Goal: Contribute content: Contribute content

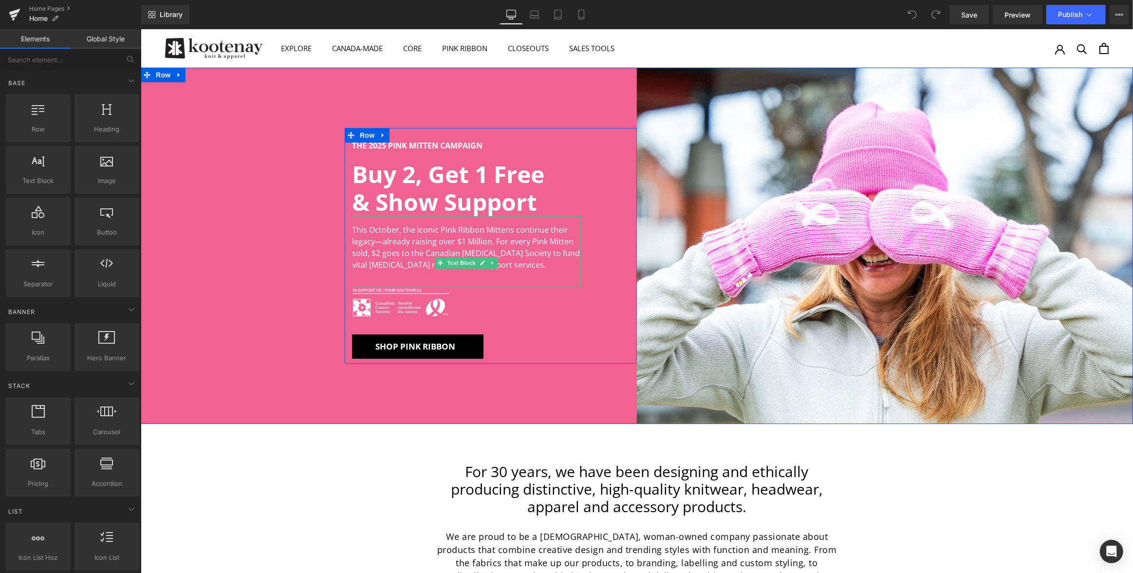
click at [531, 264] on p "This October, the iconic Pink Ribbon Mittens continue their legacy—already rais…" at bounding box center [465, 247] width 229 height 47
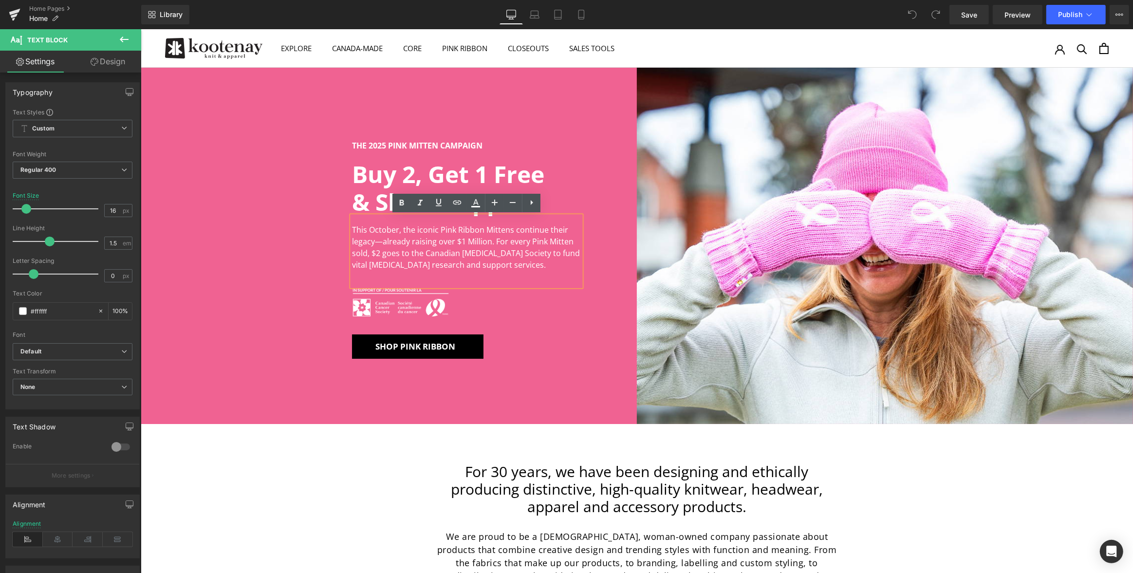
click at [519, 266] on p "This October, the iconic Pink Ribbon Mittens continue their legacy—already rais…" at bounding box center [465, 247] width 229 height 47
click at [454, 253] on p "This October, the iconic Pink Ribbon Mittens continue their legacy—already rais…" at bounding box center [465, 247] width 229 height 47
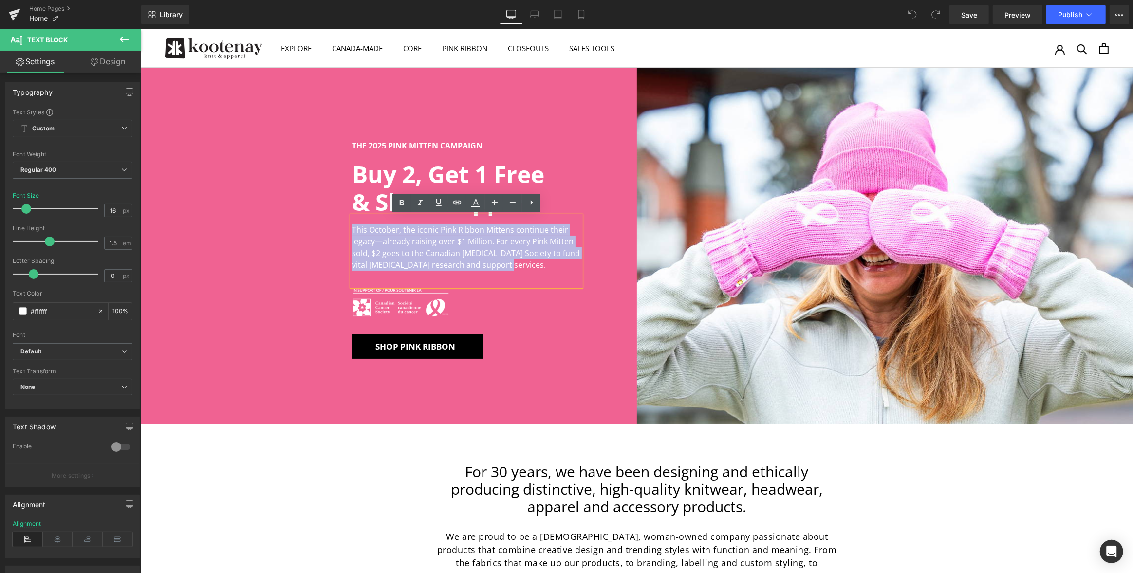
drag, startPoint x: 524, startPoint y: 264, endPoint x: 316, endPoint y: 227, distance: 211.0
click at [316, 227] on div "THE 2025 PINK MITTEN CAMPAIGN Text Block Buy 2, Get 1 Free & Show Support Headi…" at bounding box center [388, 246] width 496 height 356
copy p "This October, the iconic Pink Ribbon Mittens continue their legacy—already rais…"
click at [519, 193] on h2 "& Show Support" at bounding box center [465, 202] width 229 height 28
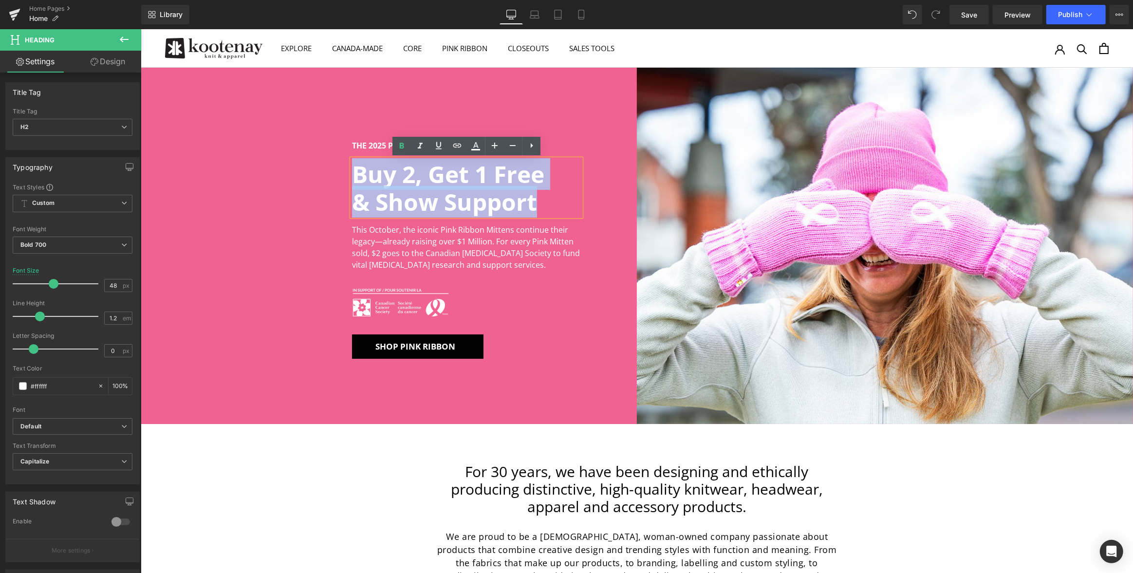
drag, startPoint x: 385, startPoint y: 191, endPoint x: 355, endPoint y: 177, distance: 33.1
click at [355, 177] on div "Buy 2, Get 1 Free & Show Support" at bounding box center [465, 187] width 229 height 57
copy div "Buy 2, Get 1 Free & Show Support"
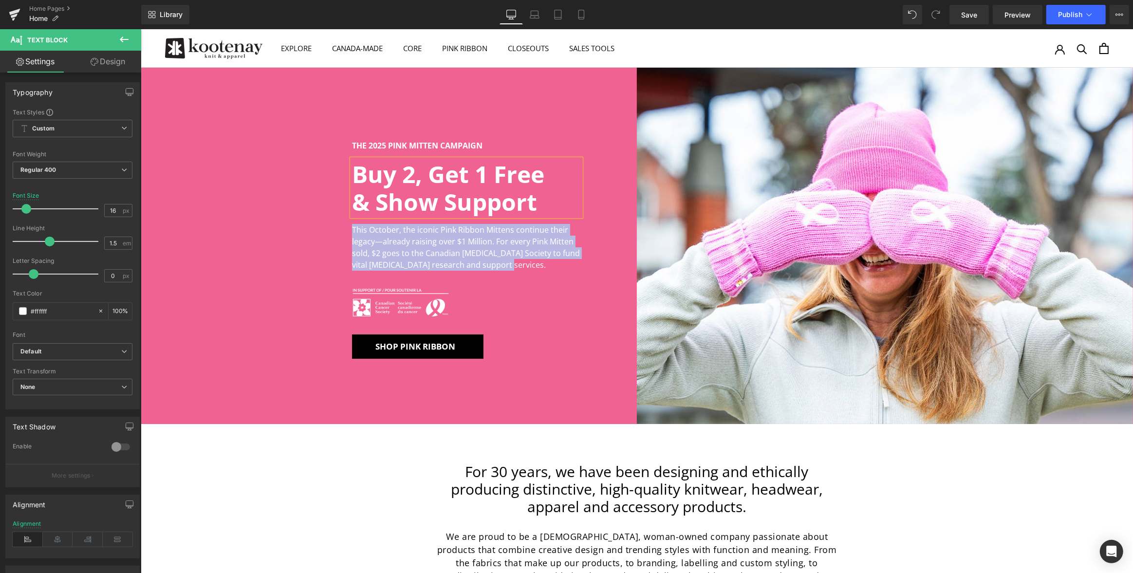
click at [339, 233] on div "THE 2025 PINK MITTEN CAMPAIGN Text Block Buy 2, Get 1 Free & Show Support Headi…" at bounding box center [388, 246] width 496 height 356
copy p "This October, the iconic Pink Ribbon Mittens continue their legacy—already rais…"
click at [528, 264] on p "This October, the iconic Pink Ribbon Mittens continue their legacy—already rais…" at bounding box center [465, 247] width 229 height 47
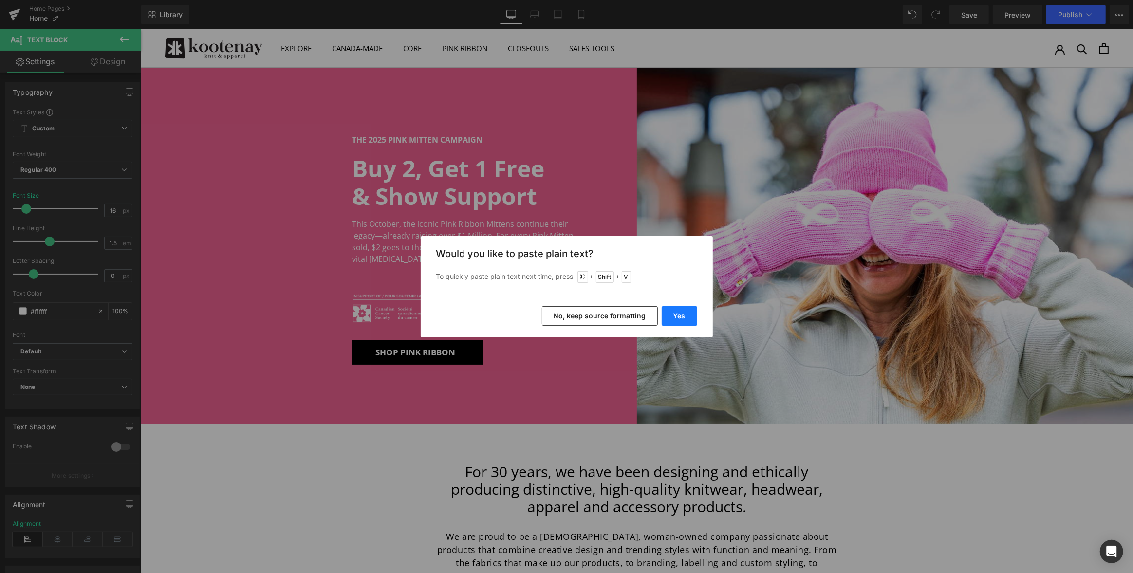
click at [680, 317] on button "Yes" at bounding box center [679, 315] width 36 height 19
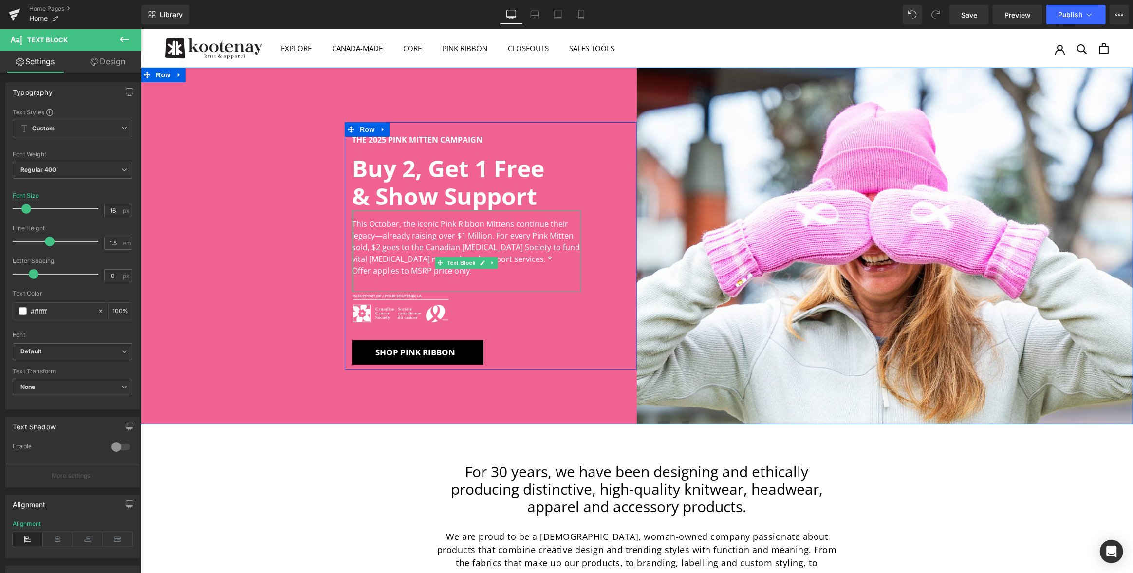
click at [352, 270] on div at bounding box center [352, 251] width 2 height 82
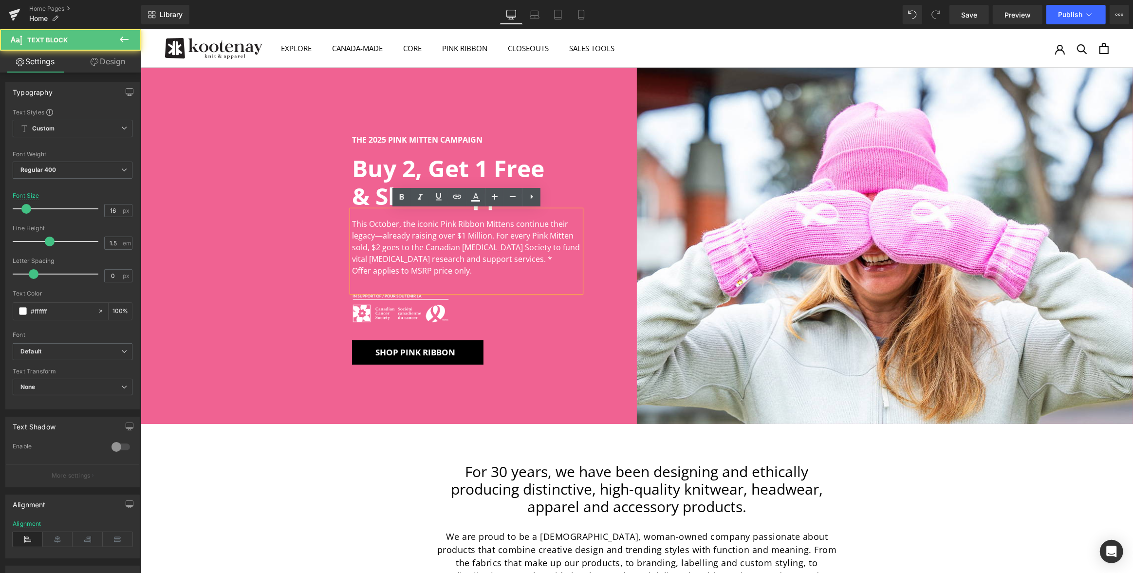
click at [356, 271] on p "Offer applies to MSRP price only." at bounding box center [465, 271] width 229 height 12
click at [351, 271] on p "Offer applies to MSRP price only." at bounding box center [465, 271] width 229 height 12
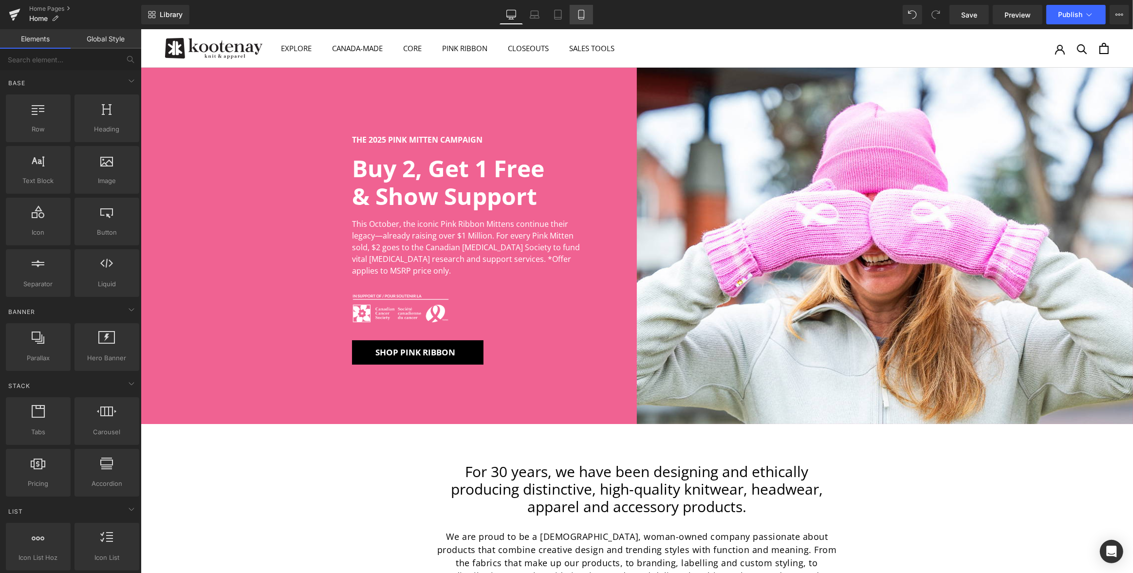
click at [583, 16] on icon at bounding box center [581, 15] width 10 height 10
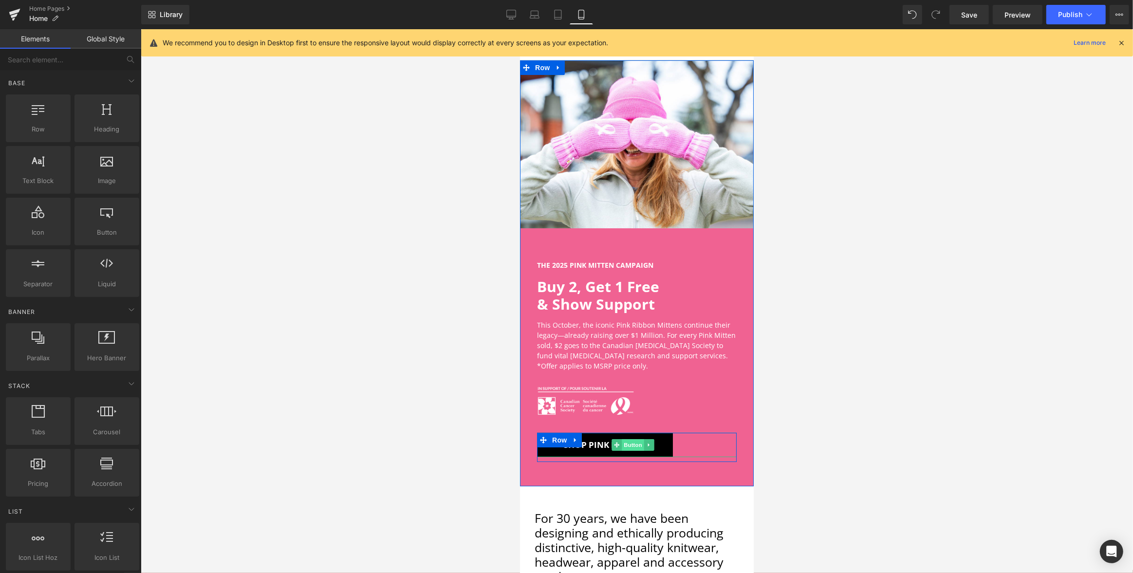
click at [632, 445] on span "Button" at bounding box center [632, 445] width 22 height 12
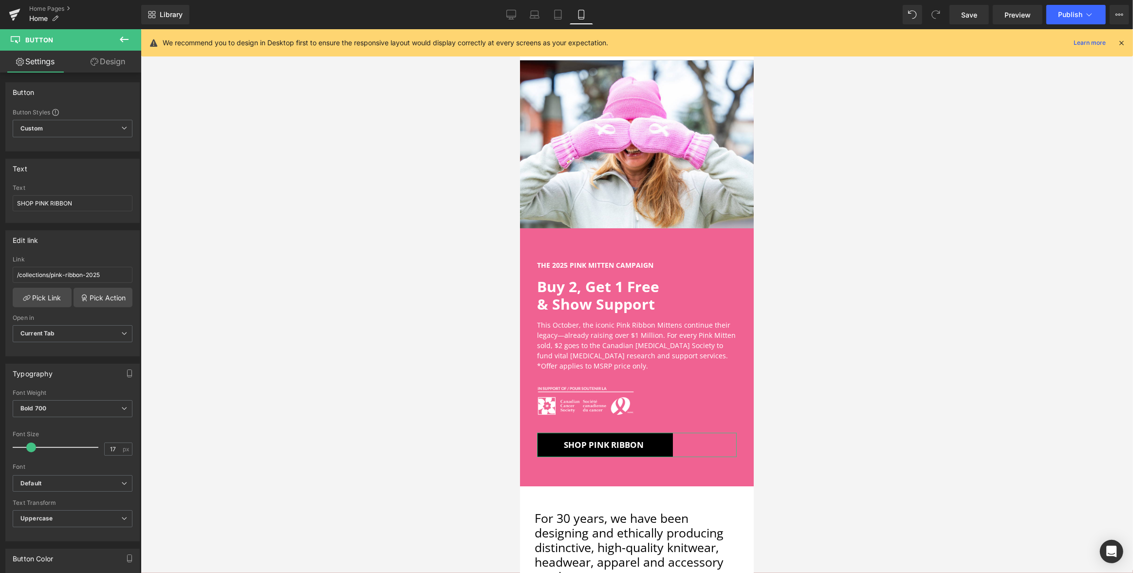
click at [108, 62] on link "Design" at bounding box center [108, 62] width 71 height 22
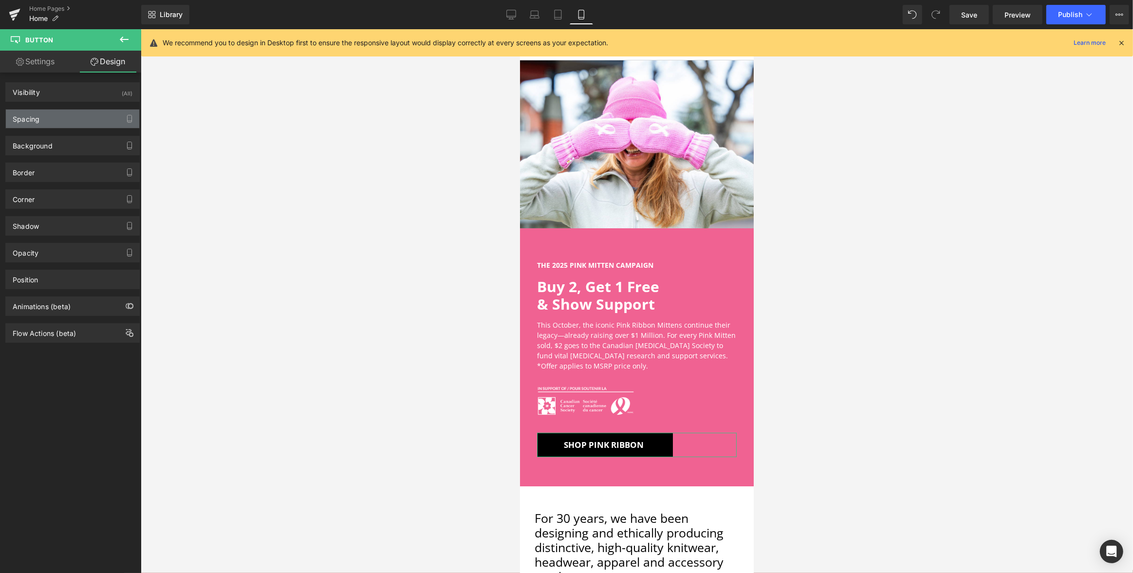
click at [71, 120] on div "Spacing" at bounding box center [72, 119] width 133 height 18
type input "0"
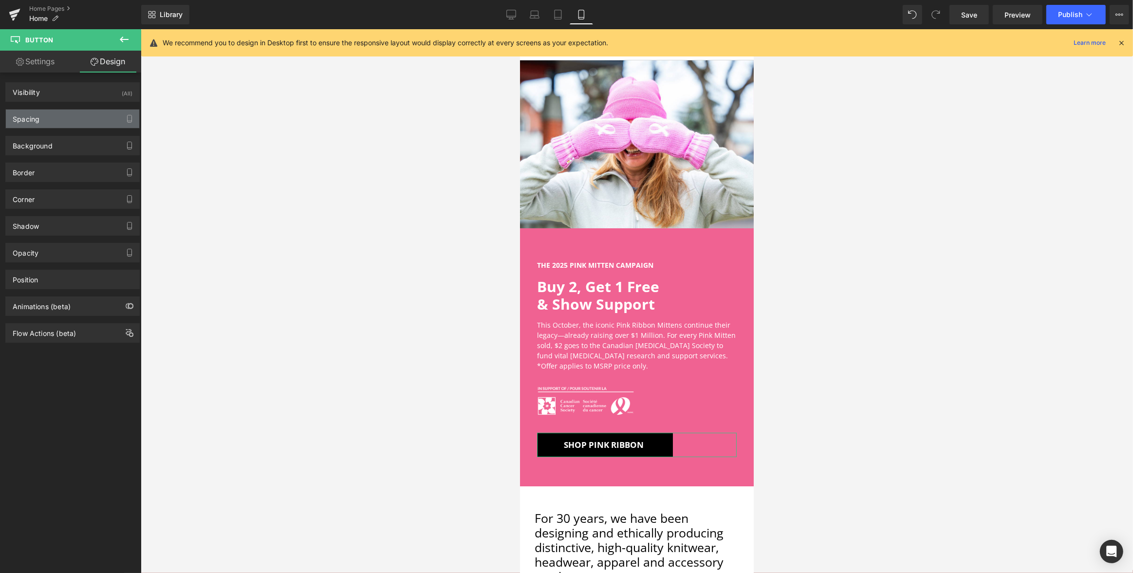
type input "11"
type input "60"
type input "11"
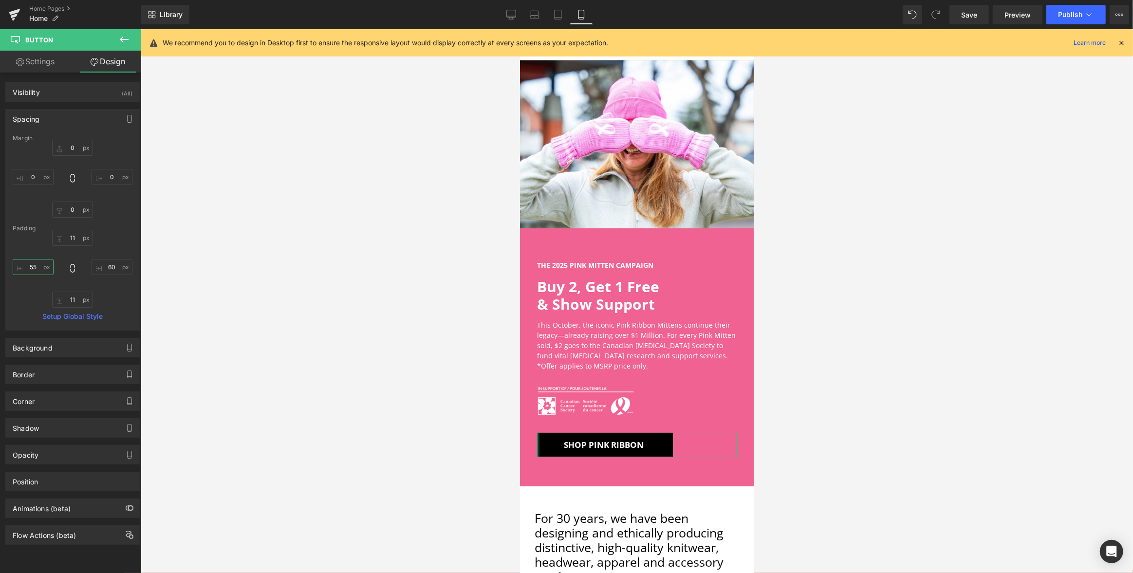
click at [34, 268] on input "55" at bounding box center [33, 267] width 41 height 16
type input "40"
click at [110, 266] on input "60" at bounding box center [111, 267] width 41 height 16
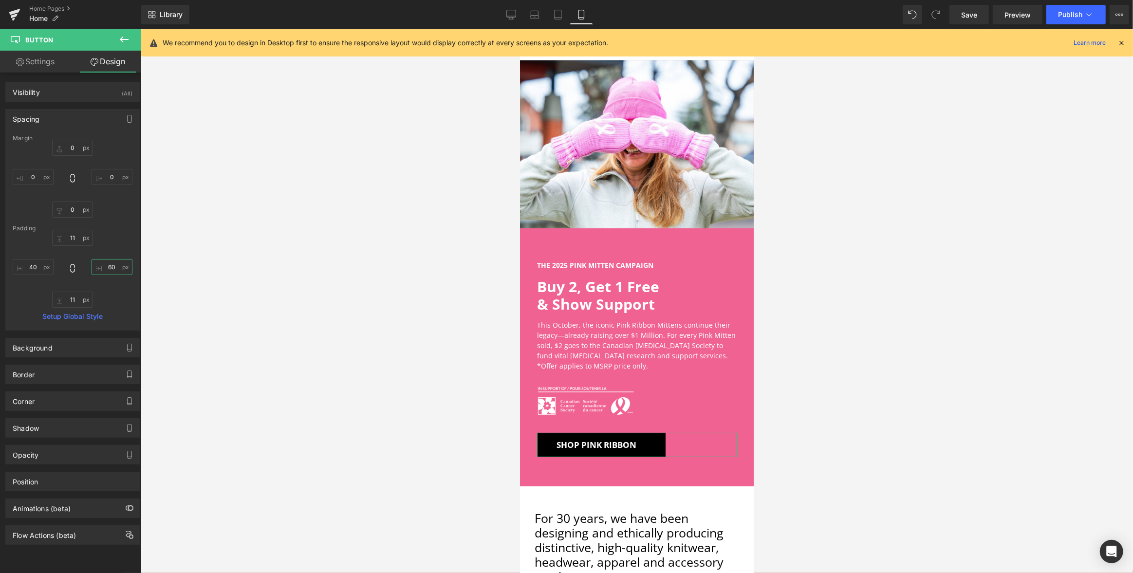
click at [110, 266] on input "60" at bounding box center [111, 267] width 41 height 16
click at [110, 266] on input "40" at bounding box center [111, 267] width 41 height 16
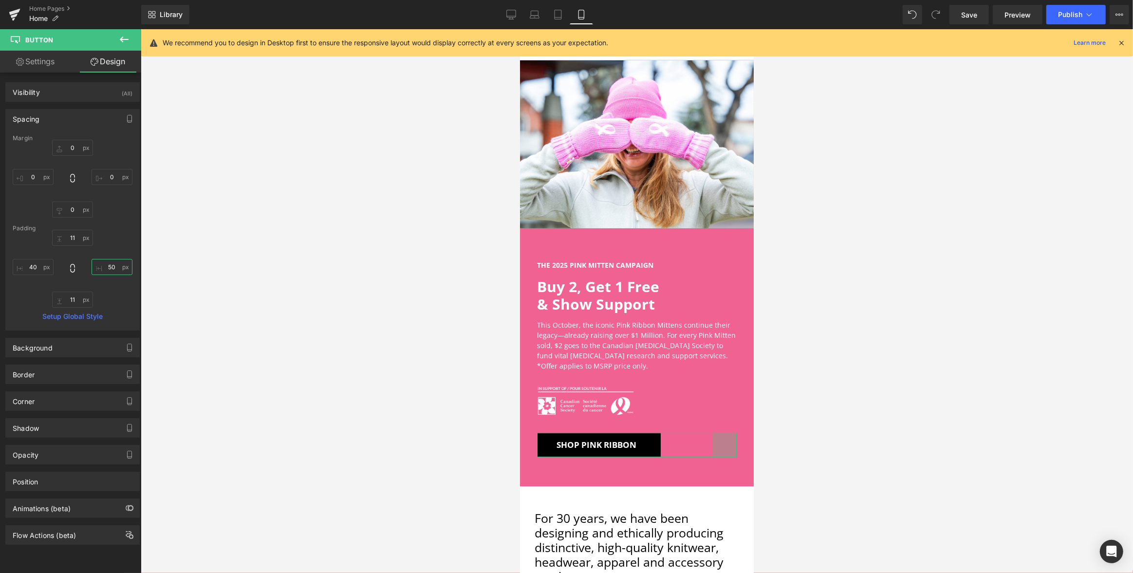
click at [111, 266] on input "50" at bounding box center [111, 267] width 41 height 16
type input "40"
click at [968, 16] on span "Save" at bounding box center [969, 15] width 16 height 10
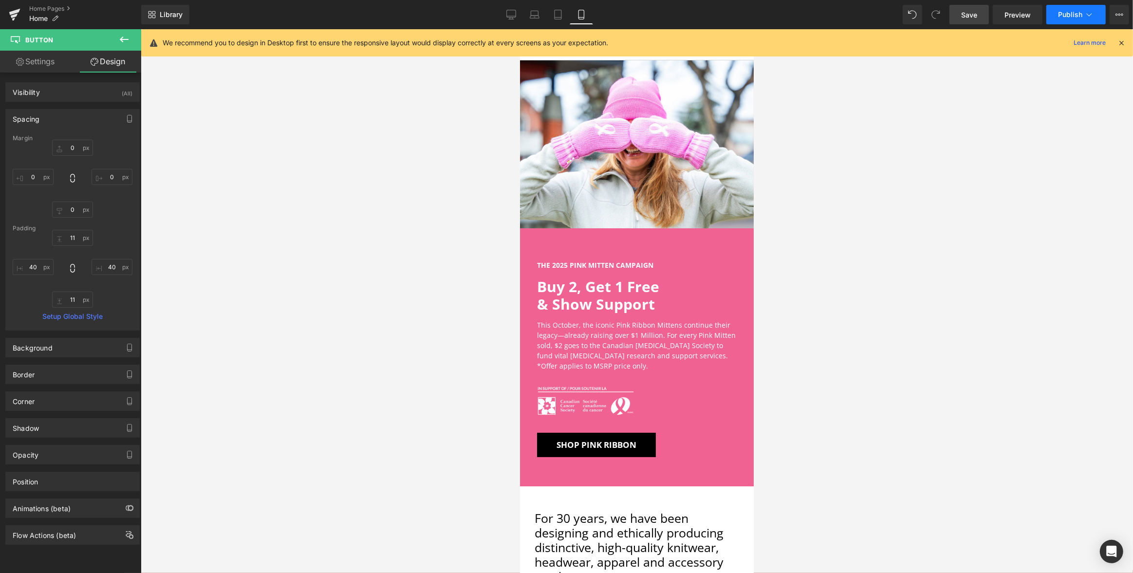
click at [1075, 13] on span "Publish" at bounding box center [1070, 15] width 24 height 8
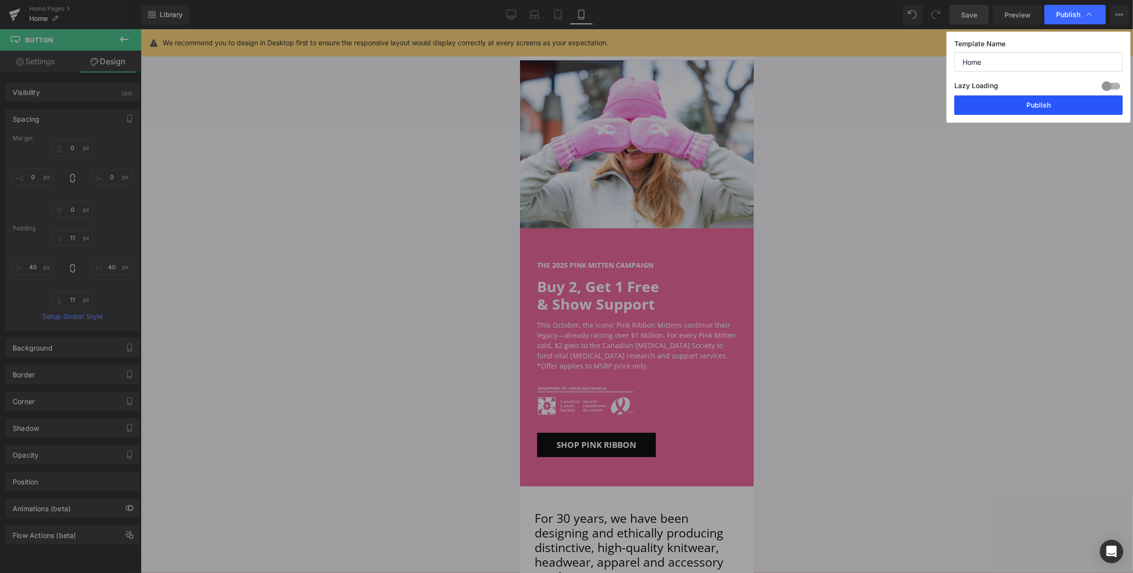
click at [1040, 102] on button "Publish" at bounding box center [1038, 104] width 168 height 19
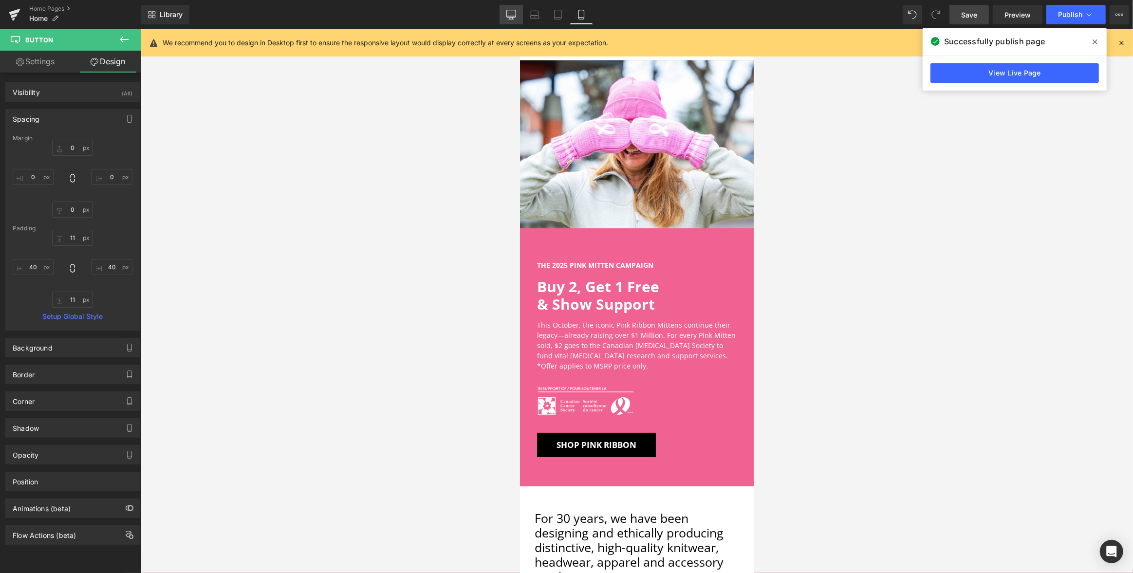
click at [521, 15] on link "Desktop" at bounding box center [510, 14] width 23 height 19
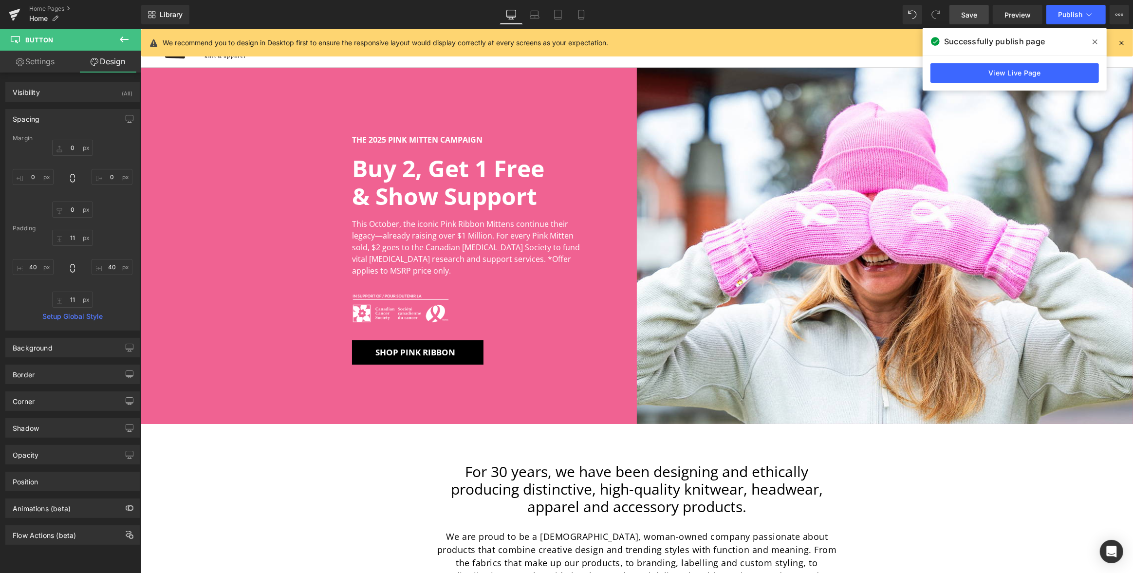
type input "0"
type input "11"
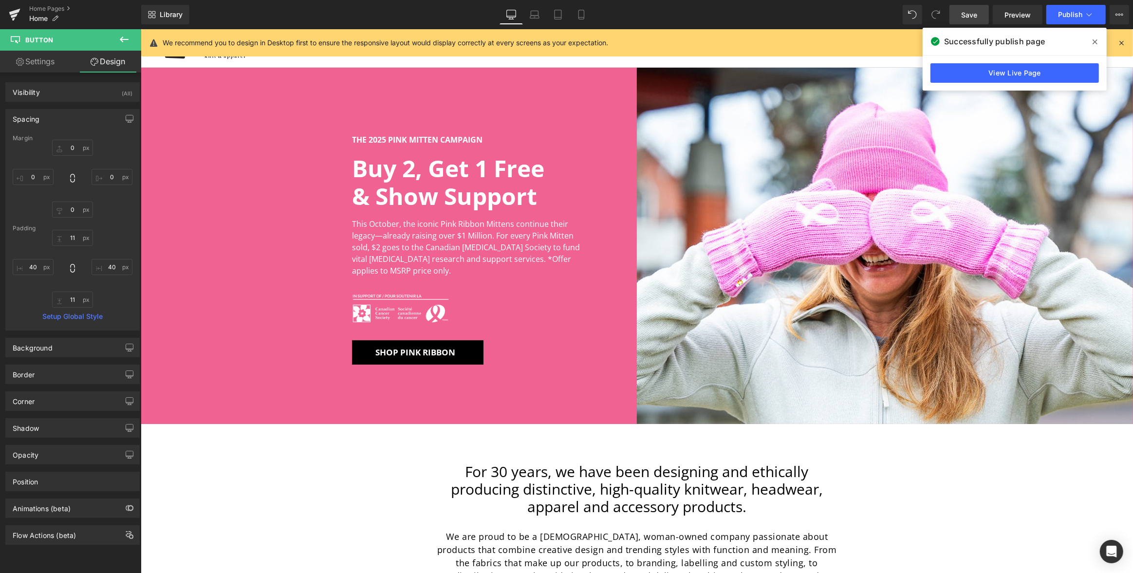
type input "0"
type input "11"
type input "48"
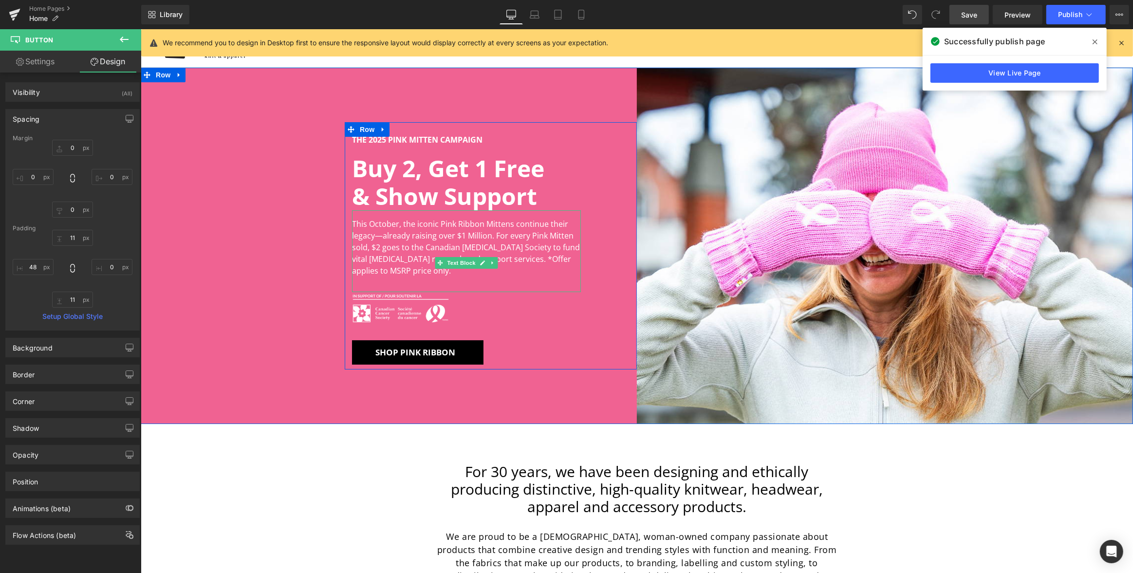
click at [523, 260] on span "Offer applies to MSRP price only." at bounding box center [460, 265] width 219 height 22
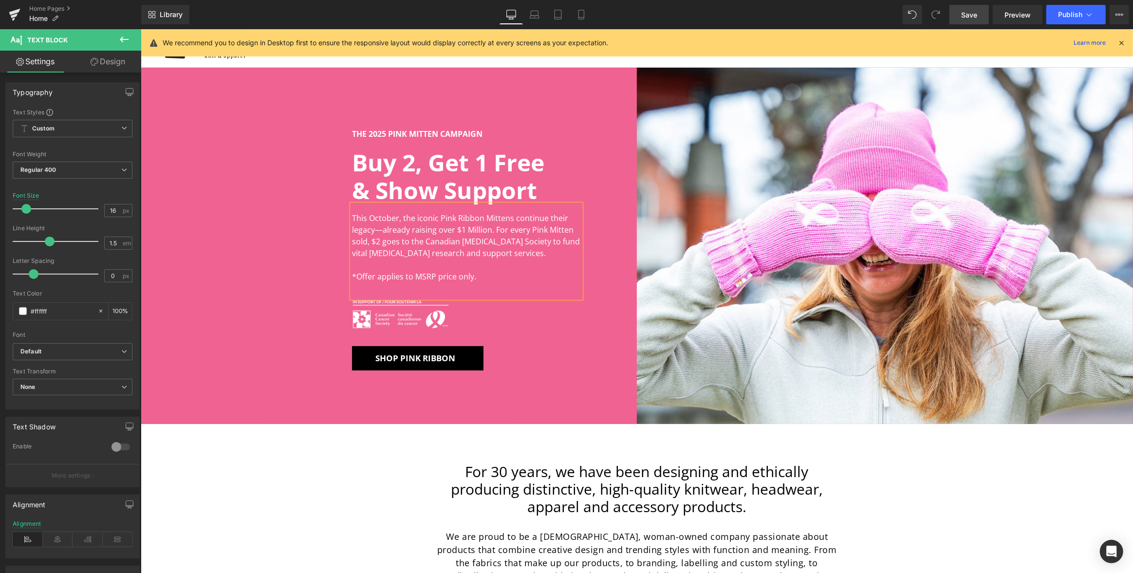
click at [966, 15] on span "Save" at bounding box center [969, 15] width 16 height 10
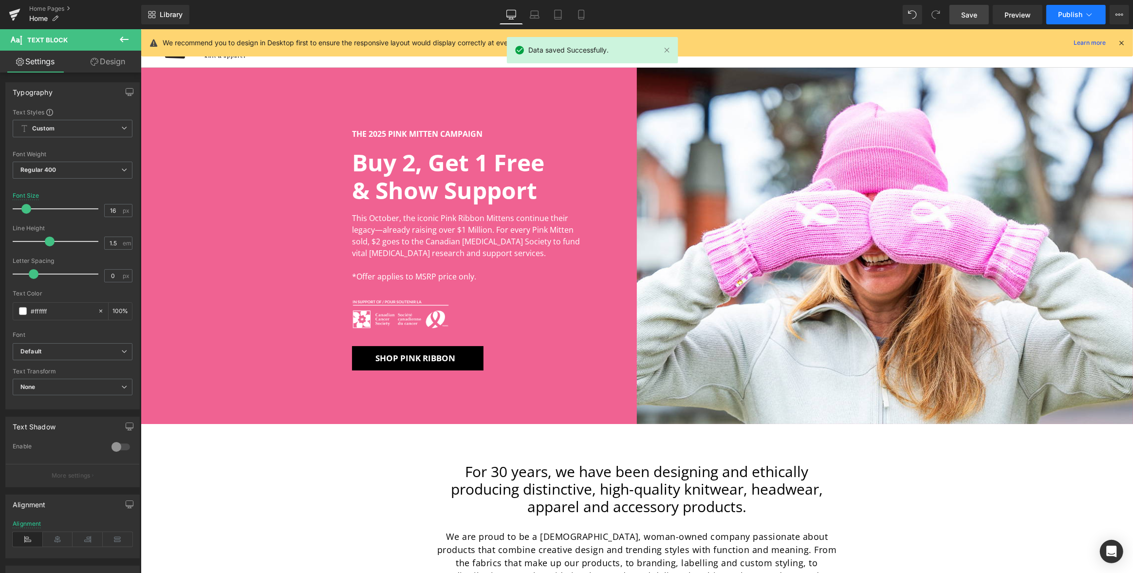
click at [1077, 15] on span "Publish" at bounding box center [1070, 15] width 24 height 8
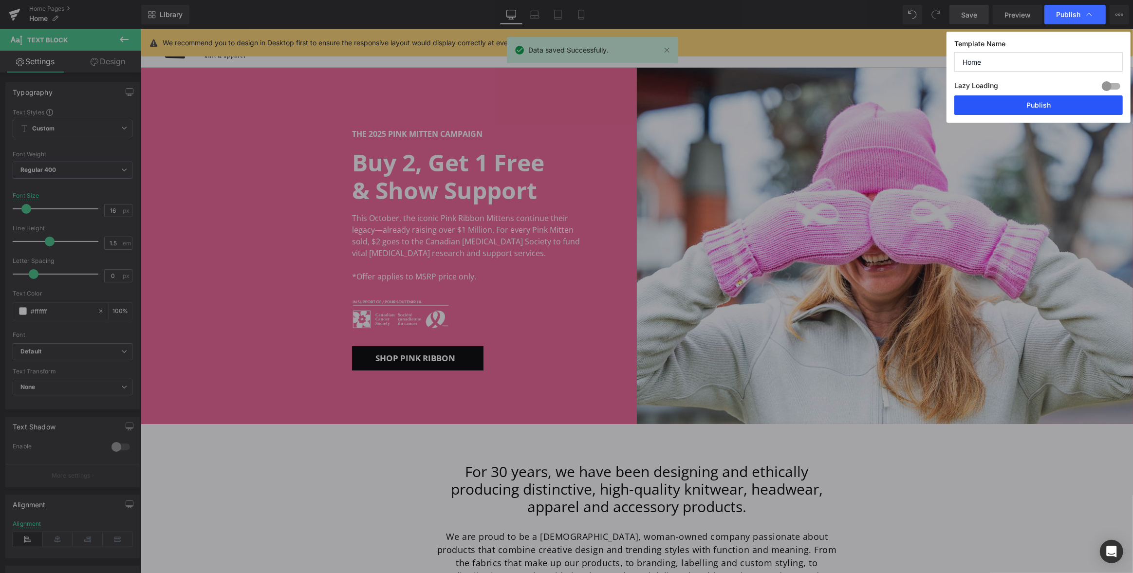
click at [1056, 105] on button "Publish" at bounding box center [1038, 104] width 168 height 19
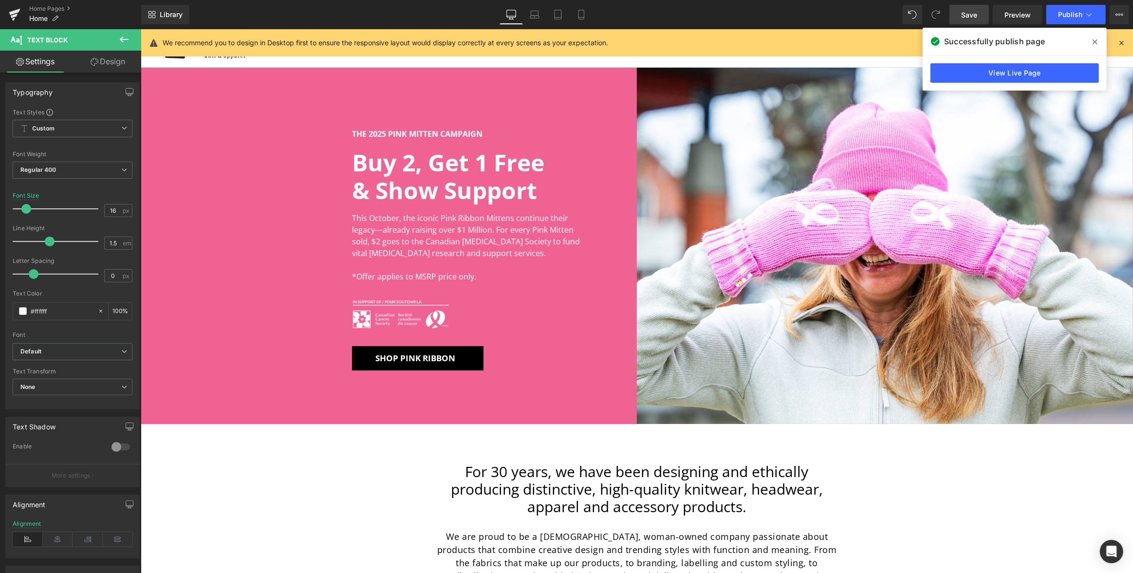
click at [519, 11] on link "Desktop" at bounding box center [510, 14] width 23 height 19
click at [532, 15] on icon at bounding box center [535, 15] width 10 height 10
type input "100"
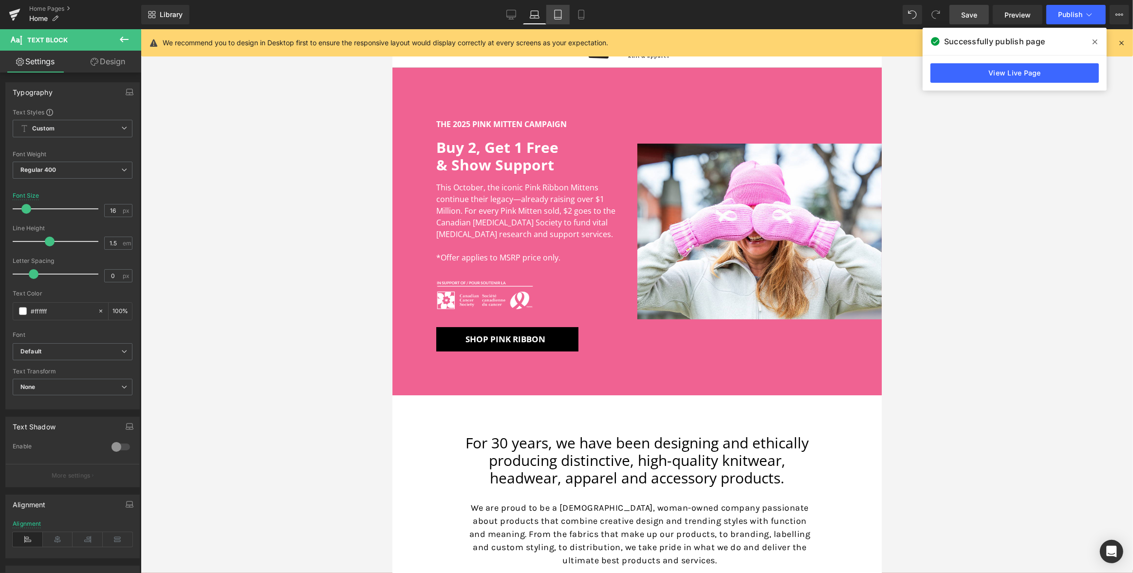
click at [556, 18] on icon at bounding box center [557, 18] width 7 height 0
type input "18"
type input "100"
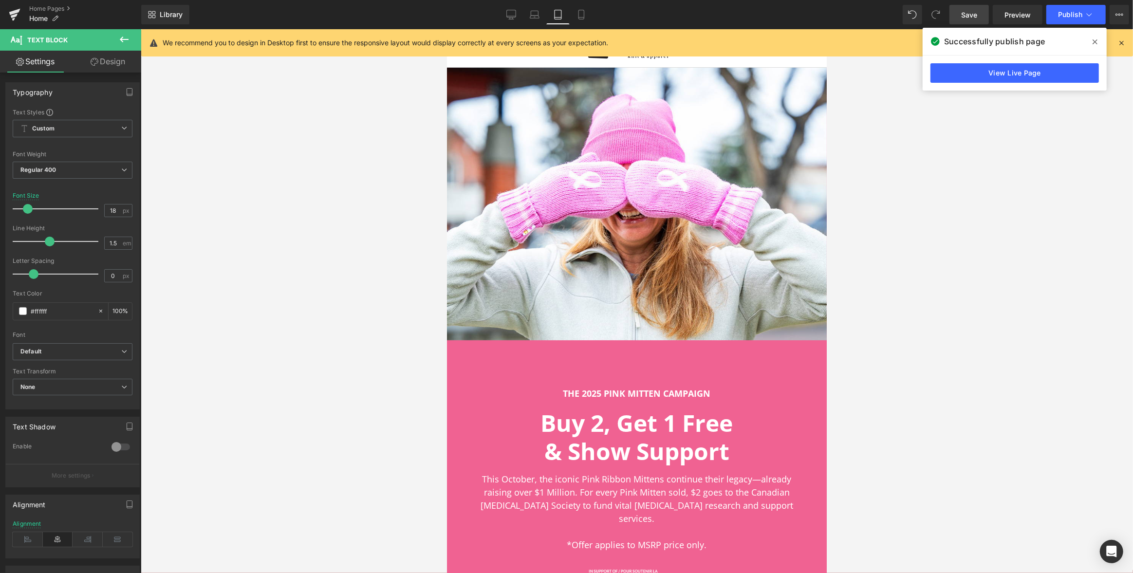
scroll to position [291, 0]
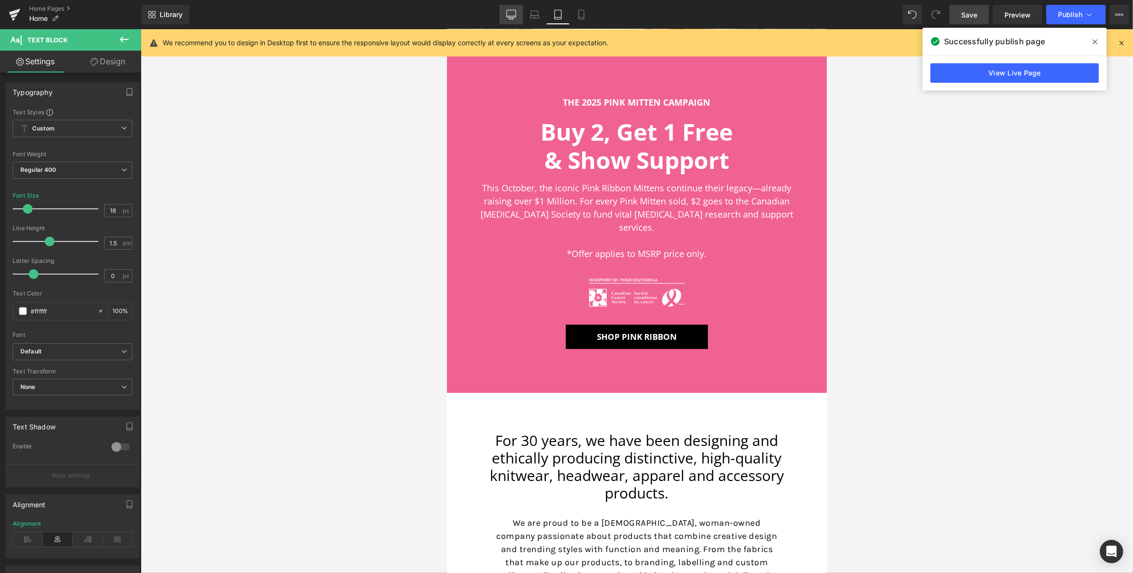
click at [511, 16] on icon at bounding box center [510, 16] width 9 height 0
type input "16"
type input "100"
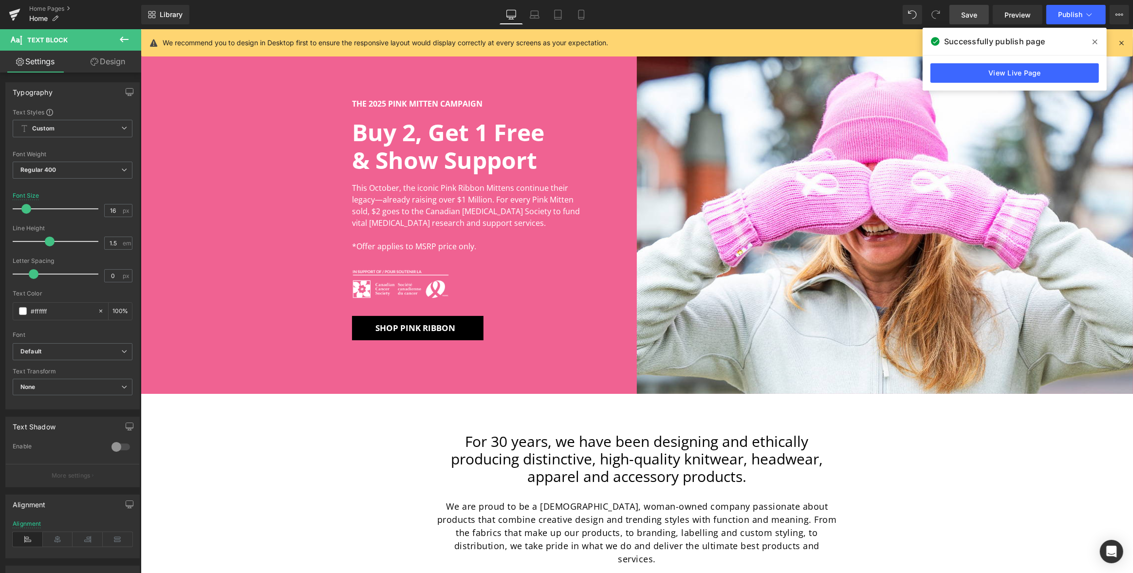
scroll to position [0, 0]
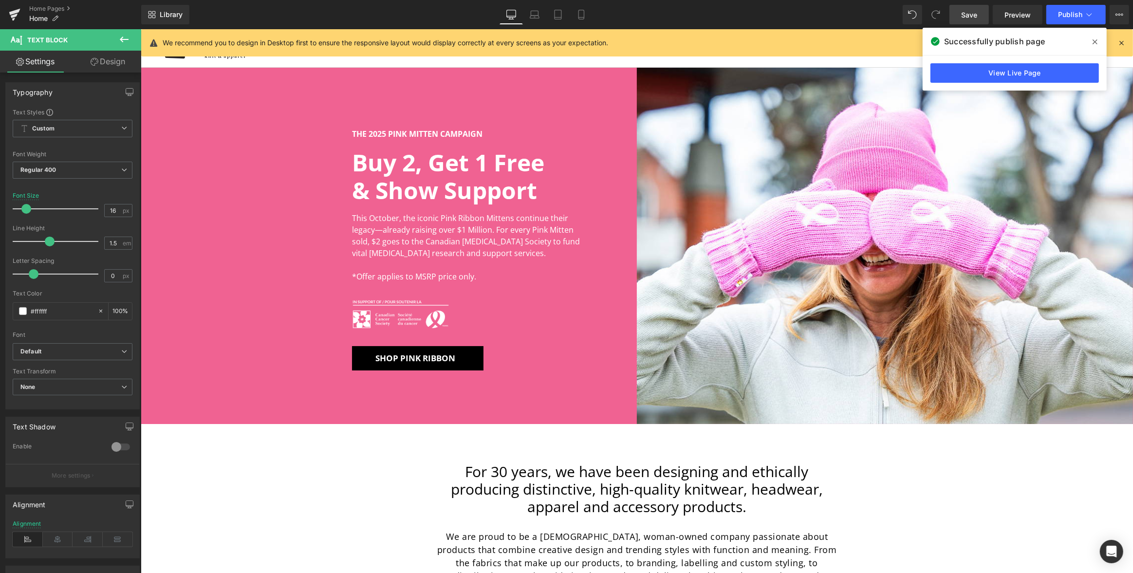
click at [1120, 41] on icon at bounding box center [1120, 42] width 9 height 9
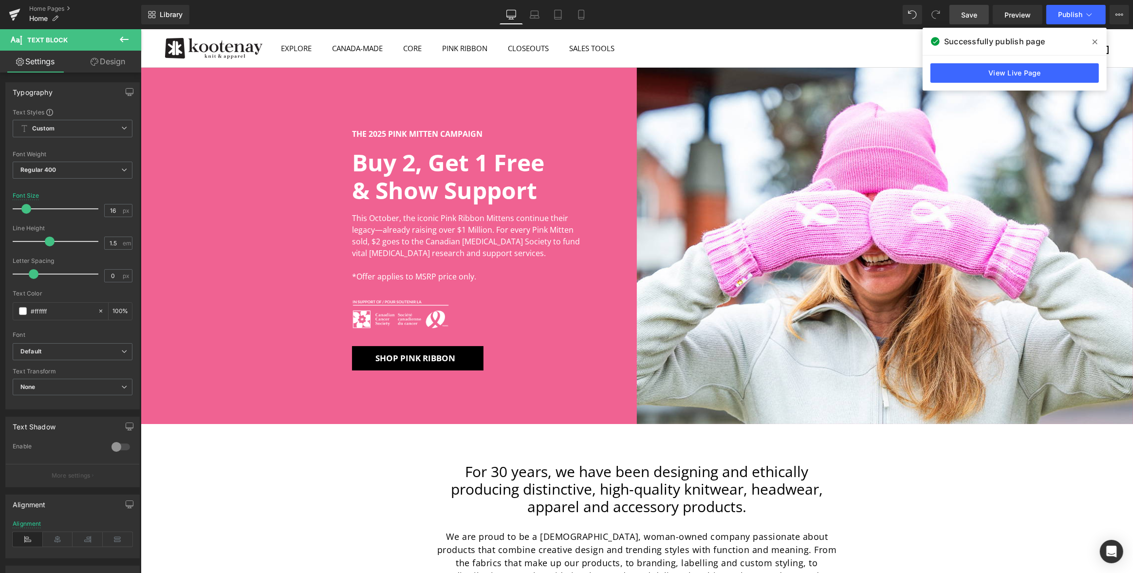
click at [256, 159] on div "THE 2025 PINK MITTEN CAMPAIGN Text Block Buy 2, Get 1 Free & Show Support Headi…" at bounding box center [388, 246] width 496 height 356
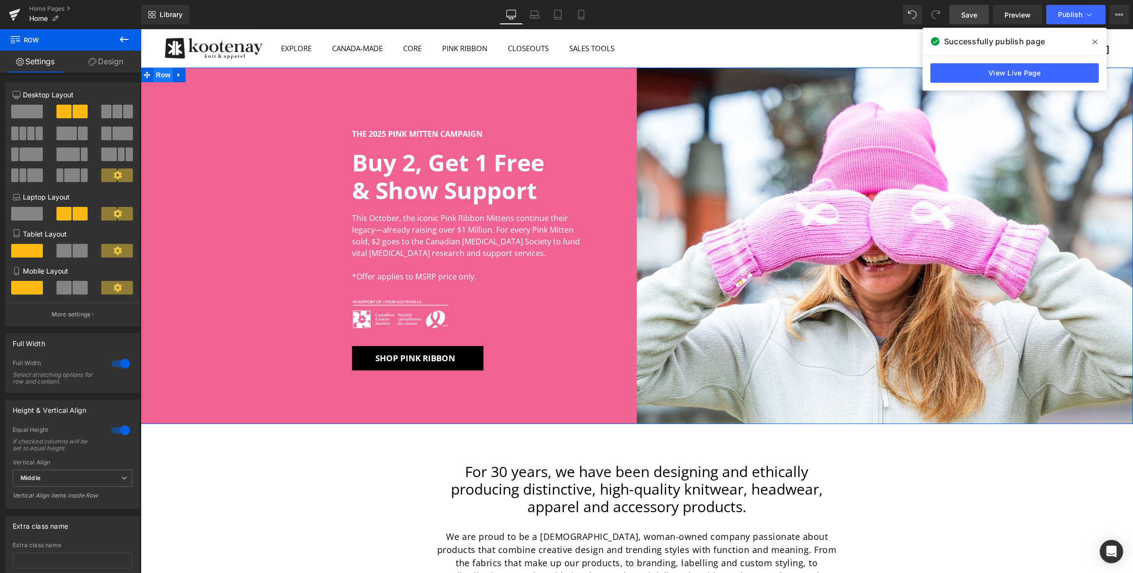
click at [163, 74] on span "Row" at bounding box center [162, 75] width 19 height 15
click at [118, 60] on link "Design" at bounding box center [106, 62] width 71 height 22
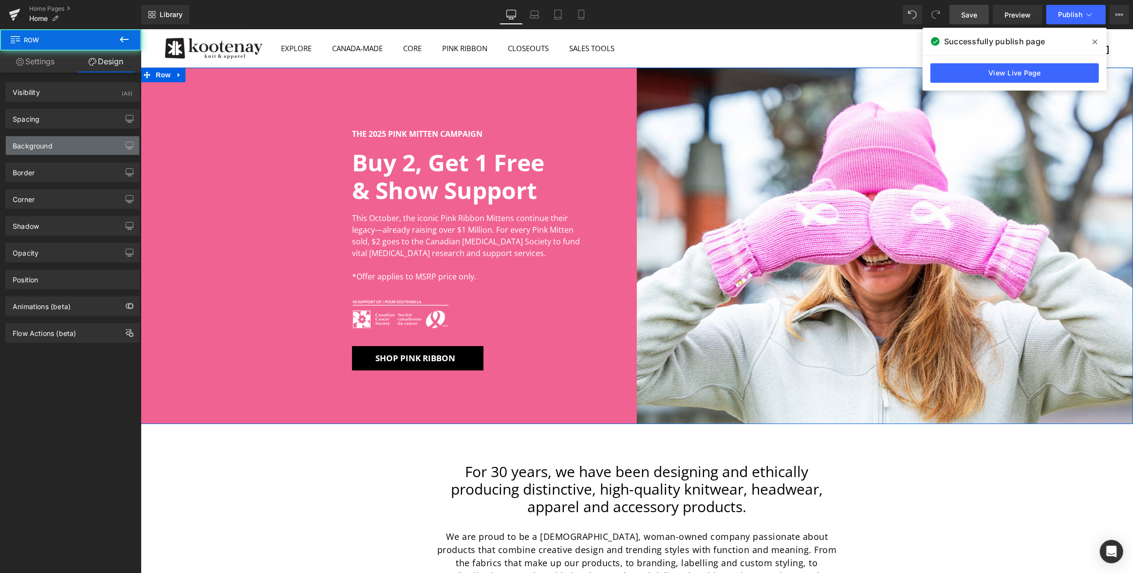
click at [71, 138] on div "Background" at bounding box center [72, 145] width 133 height 18
type input "#f06292"
type input "100"
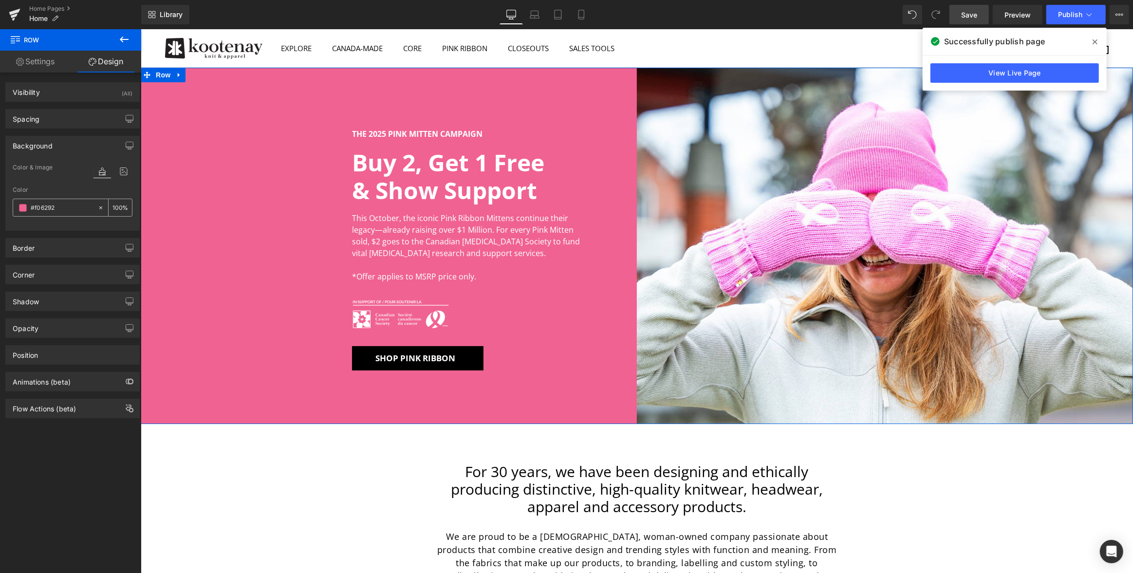
drag, startPoint x: 75, startPoint y: 207, endPoint x: 27, endPoint y: 207, distance: 47.7
click at [27, 207] on div "#f06292" at bounding box center [55, 207] width 84 height 17
click at [82, 208] on input "#f06292" at bounding box center [62, 207] width 62 height 11
drag, startPoint x: 56, startPoint y: 205, endPoint x: 24, endPoint y: 205, distance: 32.1
click at [24, 205] on div "#f06292" at bounding box center [55, 207] width 84 height 17
